Goal: Task Accomplishment & Management: Manage account settings

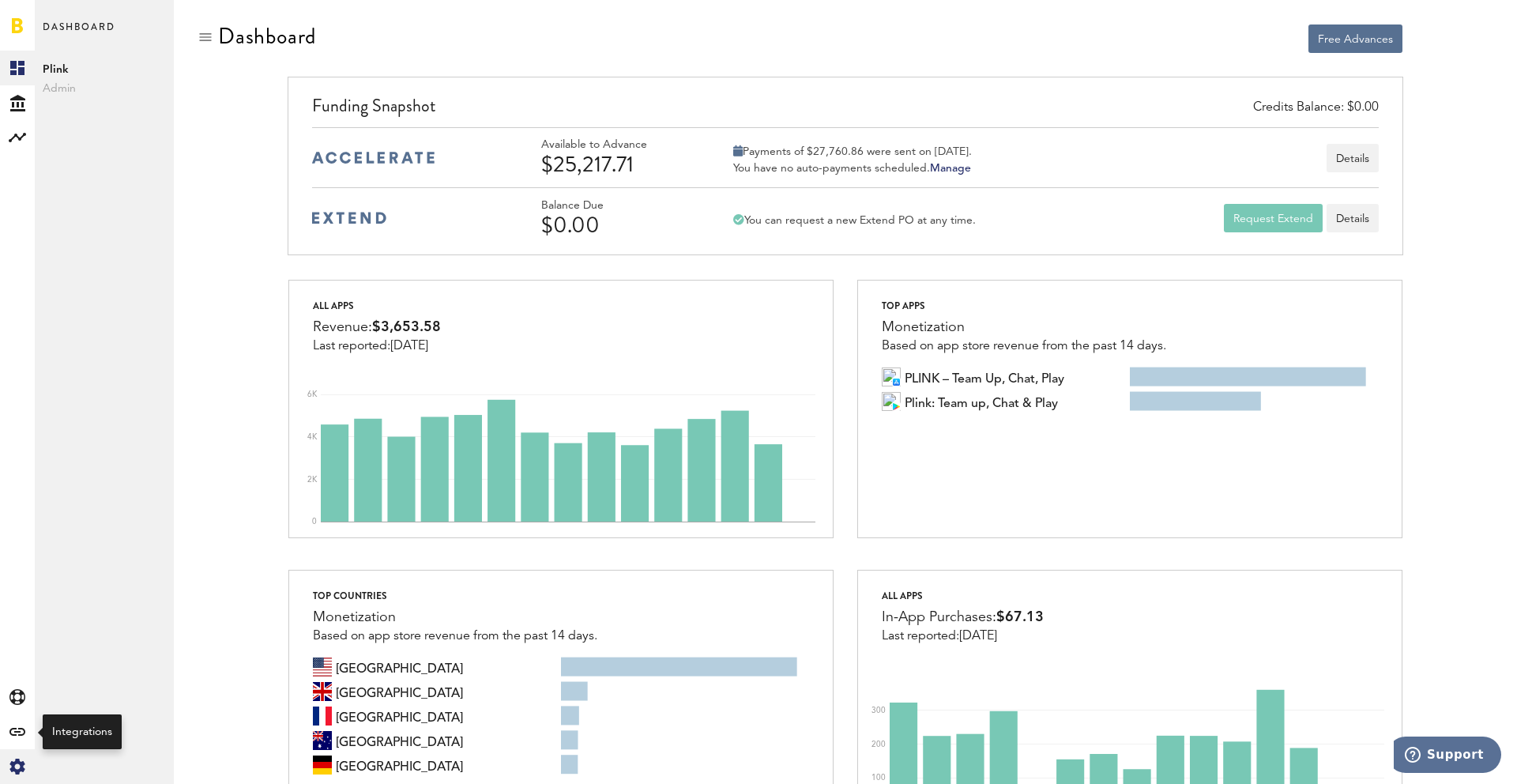
click at [16, 759] on icon at bounding box center [17, 766] width 15 height 15
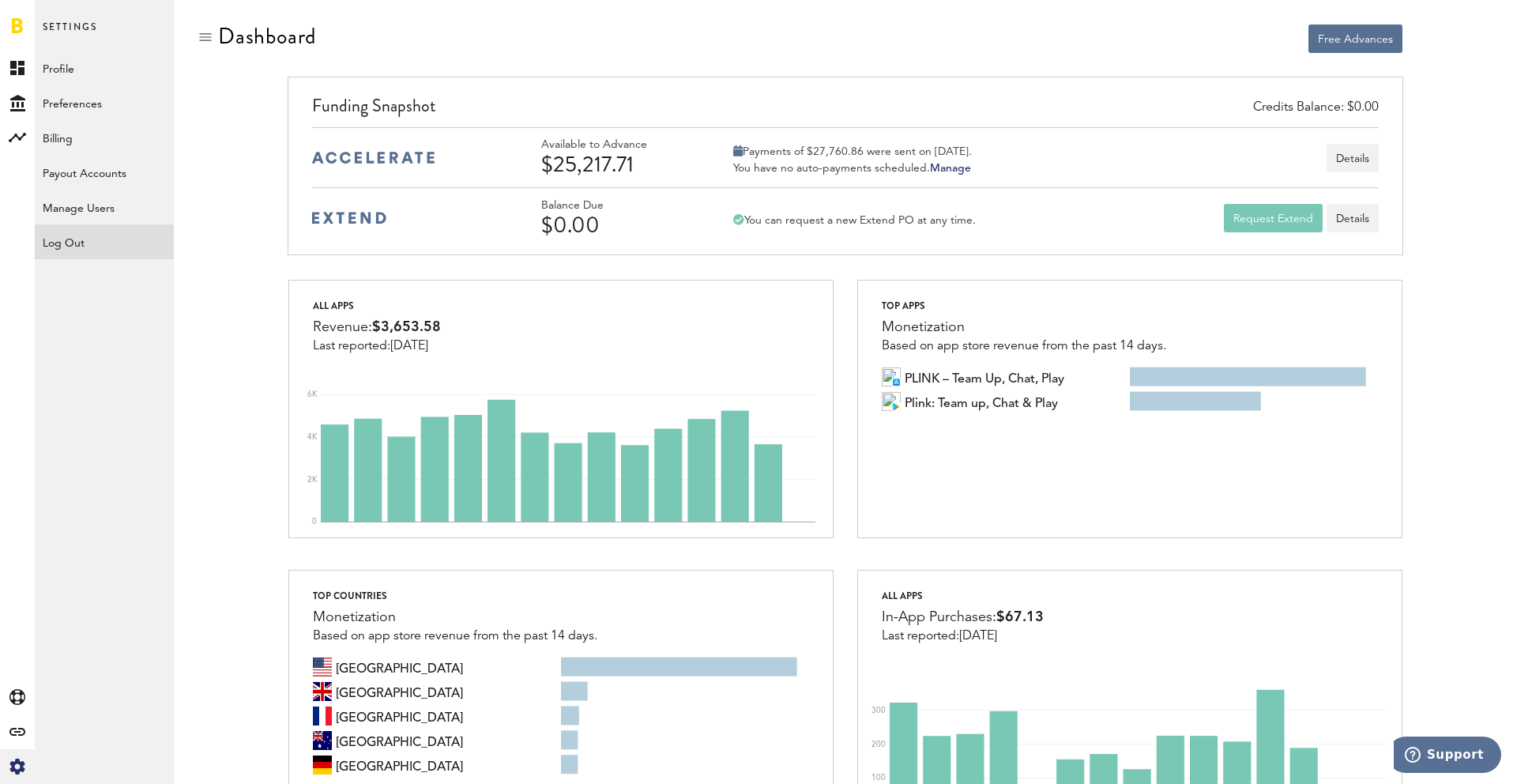
click at [80, 257] on div "Log Out" at bounding box center [104, 241] width 139 height 35
click at [95, 247] on div "Log Out" at bounding box center [104, 238] width 139 height 28
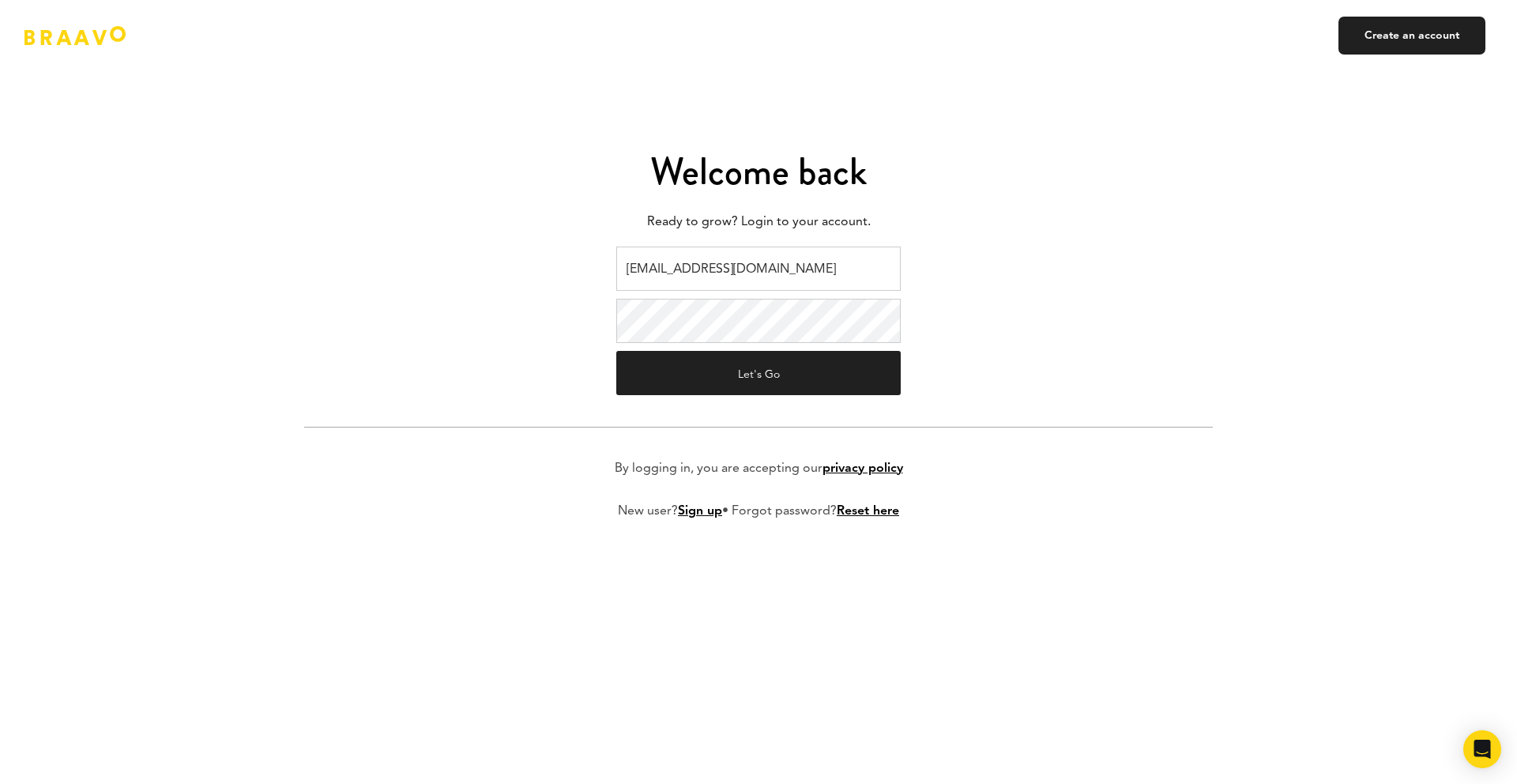
click at [747, 268] on input "[EMAIL_ADDRESS][DOMAIN_NAME]" at bounding box center [758, 268] width 285 height 44
type input "[EMAIL_ADDRESS][DOMAIN_NAME]"
click at [758, 375] on button "Let's Go" at bounding box center [758, 373] width 285 height 44
